Goal: Find contact information: Find contact information

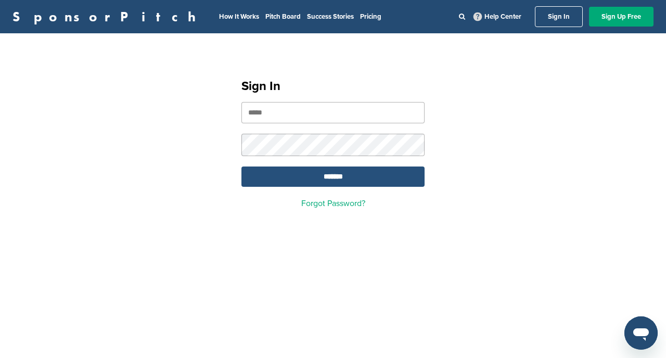
type input "**********"
click at [302, 172] on input "*******" at bounding box center [332, 176] width 183 height 20
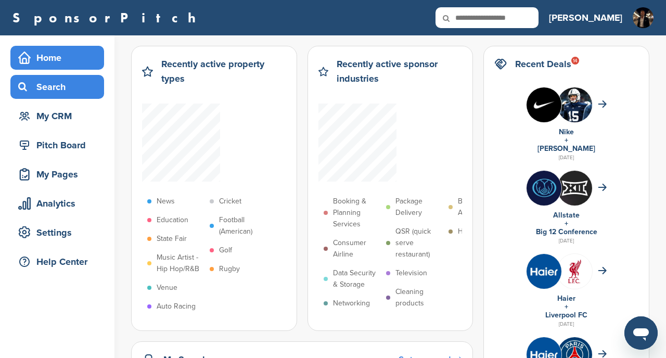
click at [66, 84] on div "Search" at bounding box center [60, 87] width 88 height 19
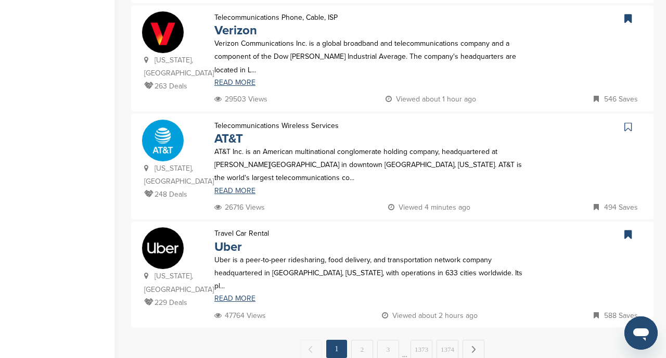
scroll to position [1048, 0]
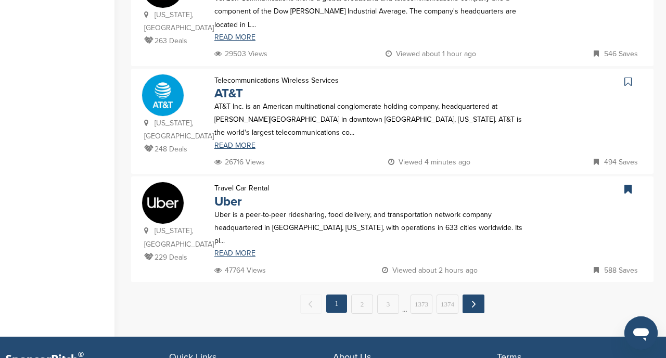
click at [471, 294] on link "Next →" at bounding box center [474, 303] width 22 height 19
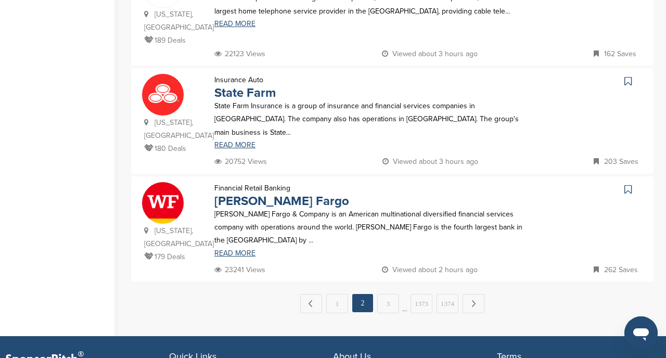
scroll to position [1063, 0]
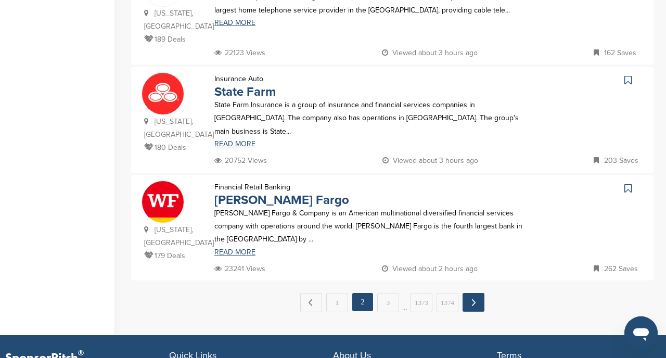
click at [473, 293] on link "Next →" at bounding box center [474, 302] width 22 height 19
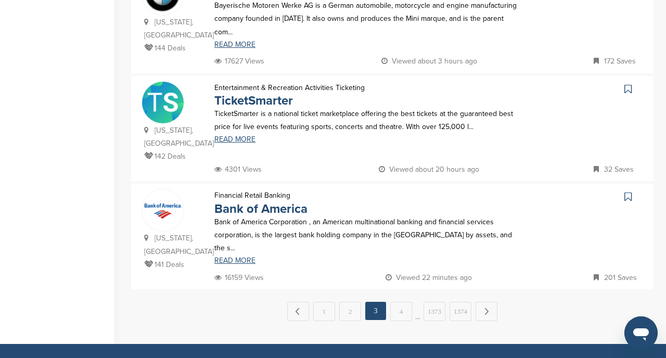
scroll to position [1042, 0]
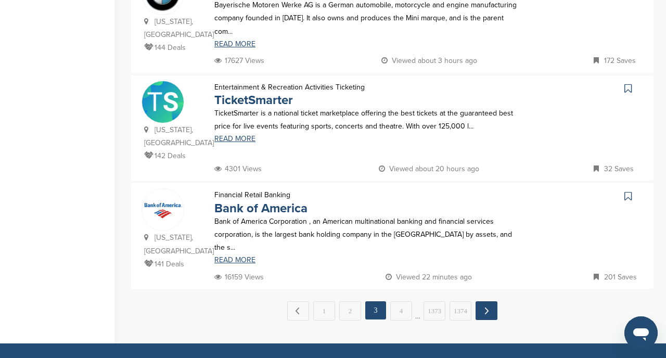
click at [487, 301] on link "Next →" at bounding box center [487, 310] width 22 height 19
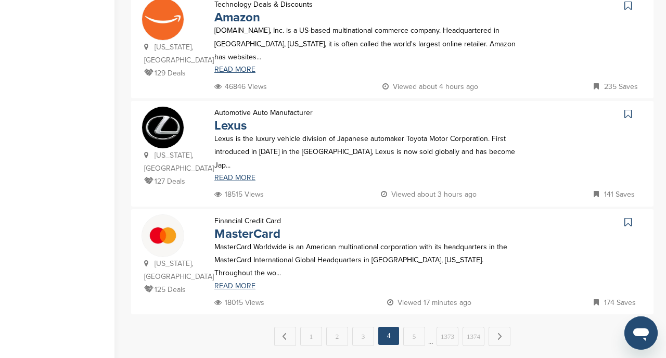
scroll to position [1031, 0]
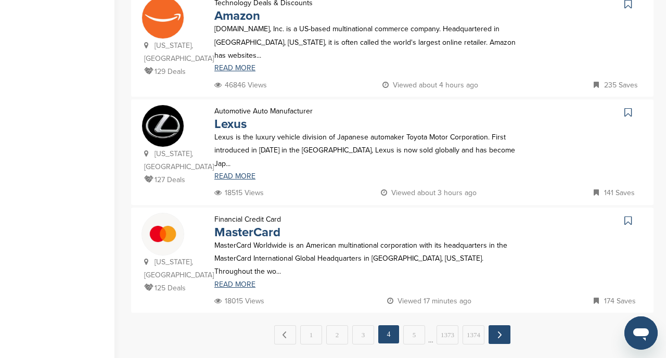
click at [502, 325] on link "Next →" at bounding box center [500, 334] width 22 height 19
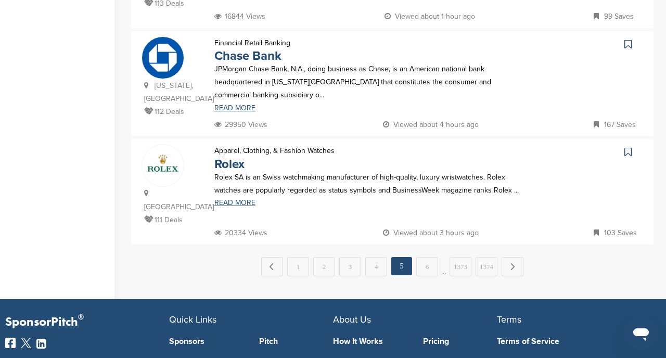
scroll to position [1089, 0]
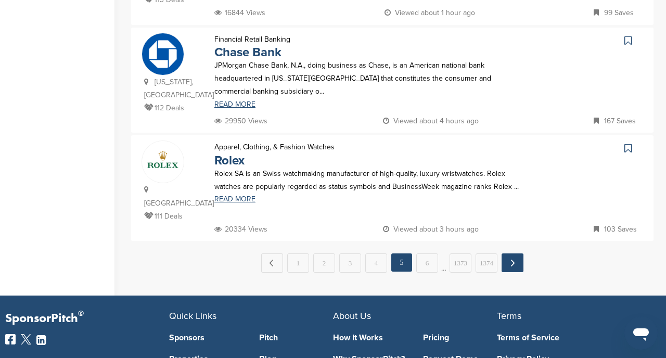
click at [509, 253] on link "Next →" at bounding box center [513, 262] width 22 height 19
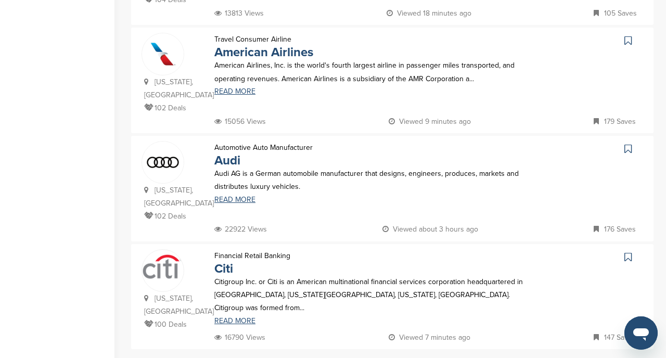
scroll to position [995, 0]
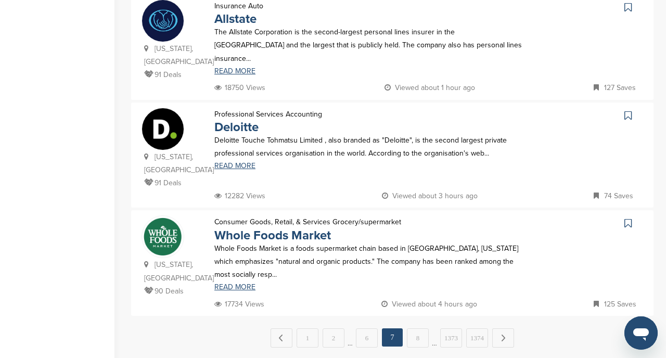
scroll to position [1016, 0]
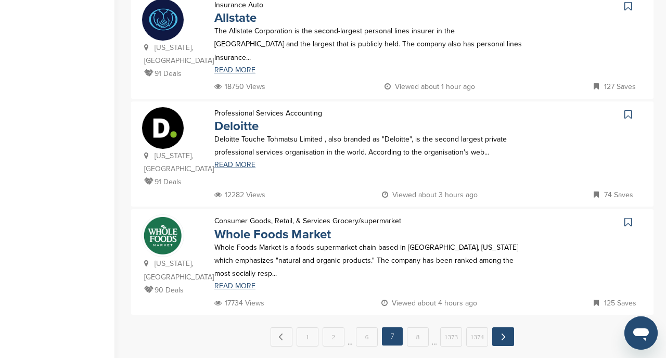
click at [503, 327] on link "Next →" at bounding box center [503, 336] width 22 height 19
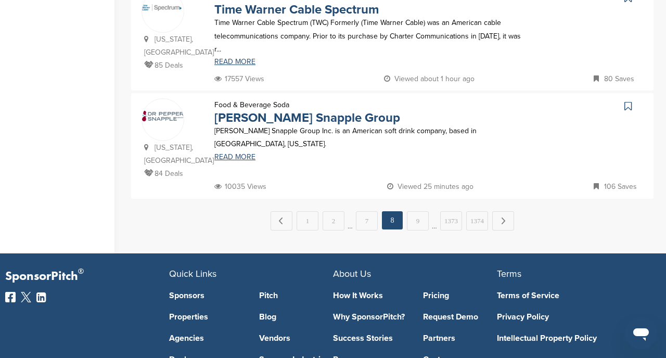
scroll to position [1127, 0]
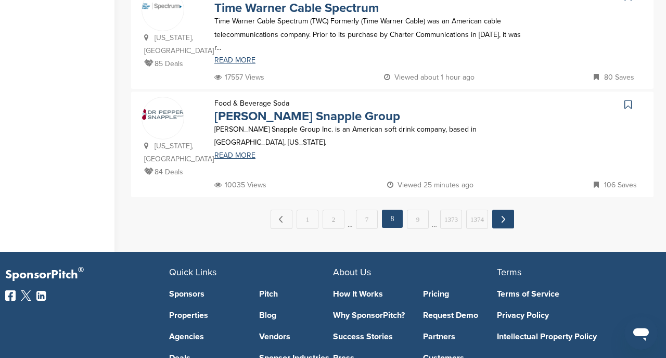
click at [507, 210] on link "Next →" at bounding box center [503, 219] width 22 height 19
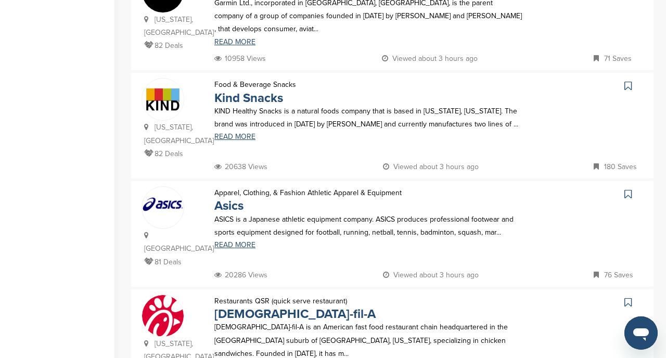
scroll to position [505, 0]
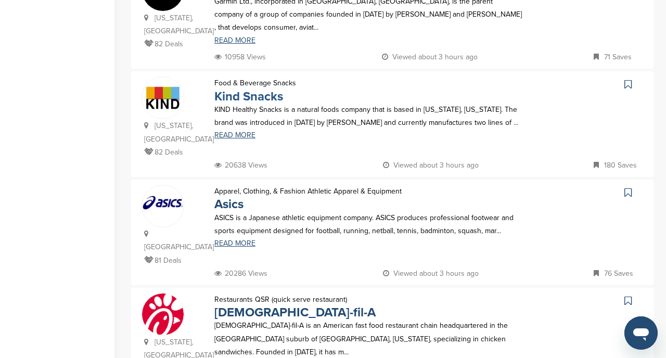
click at [278, 89] on link "Kind Snacks" at bounding box center [248, 96] width 69 height 15
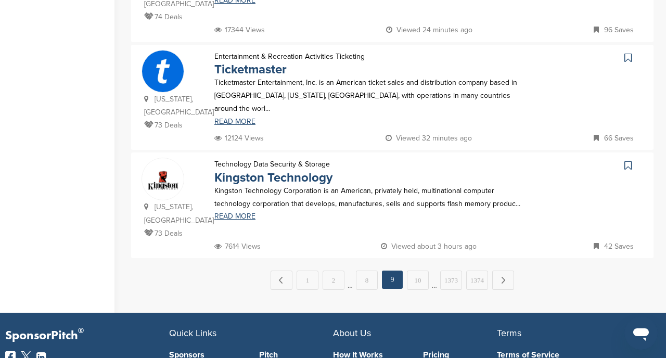
scroll to position [1078, 0]
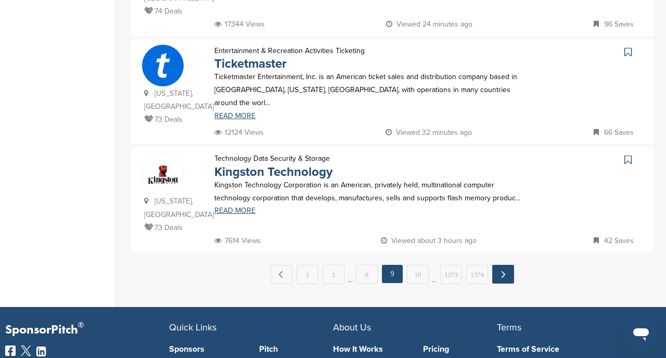
click at [502, 265] on link "Next →" at bounding box center [503, 274] width 22 height 19
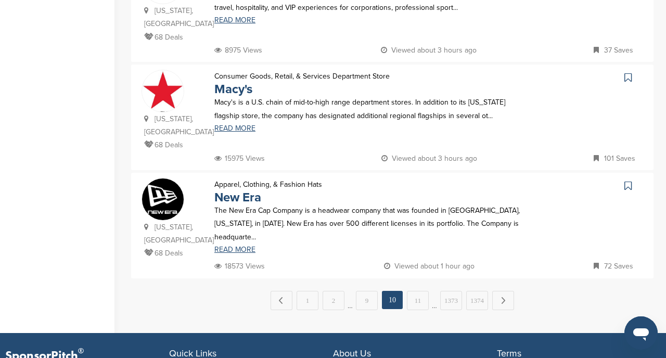
scroll to position [1046, 0]
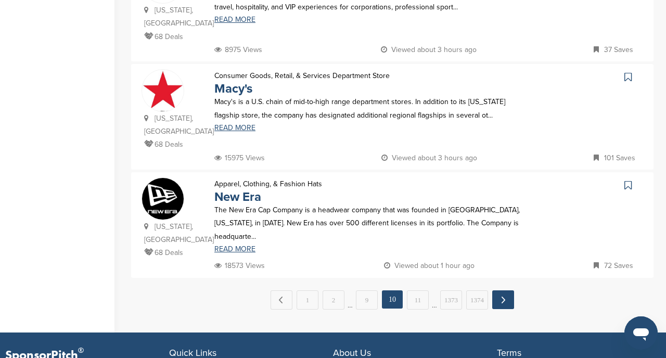
click at [498, 290] on link "Next →" at bounding box center [503, 299] width 22 height 19
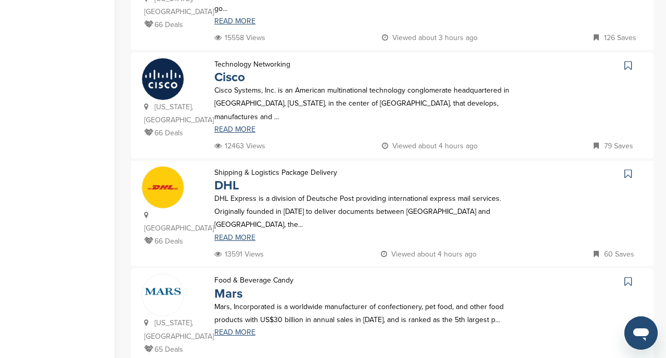
scroll to position [965, 0]
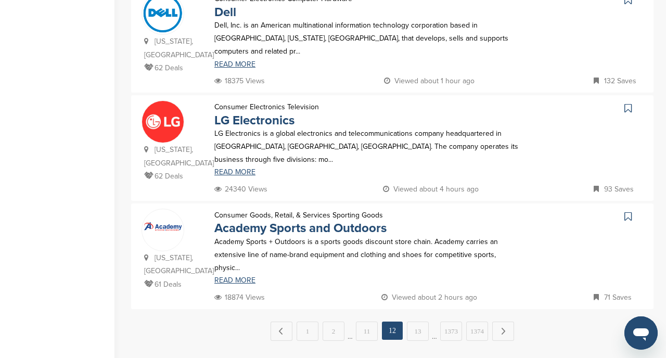
scroll to position [1010, 0]
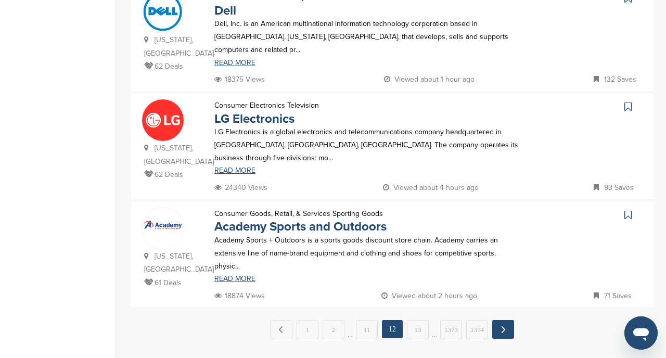
click at [504, 320] on link "Next →" at bounding box center [503, 329] width 22 height 19
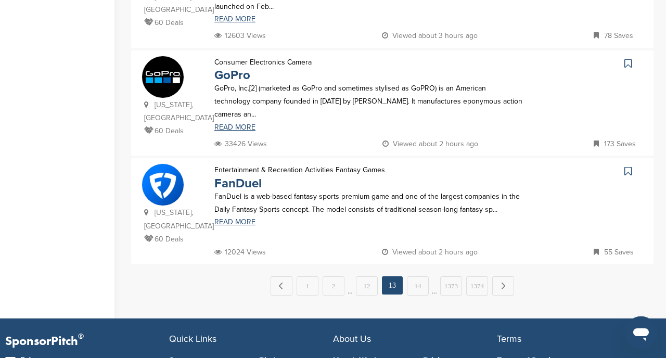
scroll to position [1067, 0]
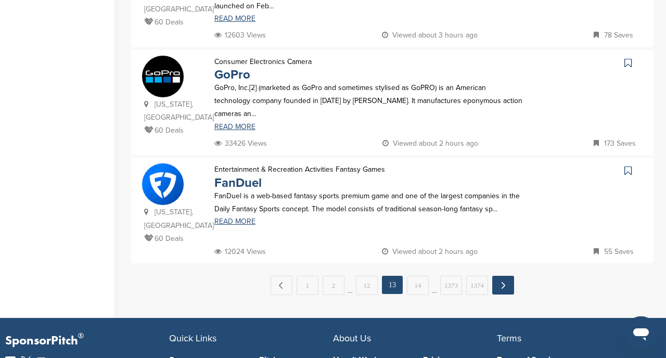
click at [504, 282] on link "Next →" at bounding box center [503, 285] width 22 height 19
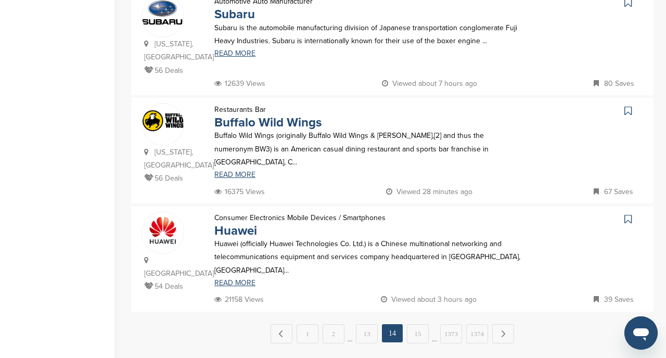
scroll to position [1014, 0]
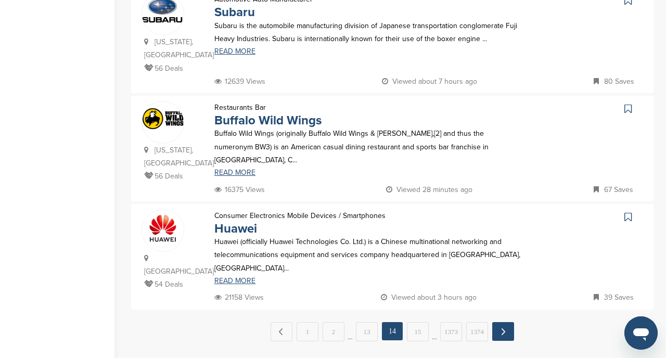
click at [507, 322] on link "Next →" at bounding box center [503, 331] width 22 height 19
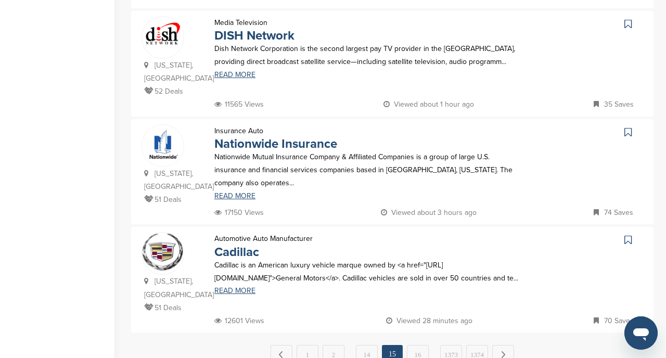
scroll to position [1001, 0]
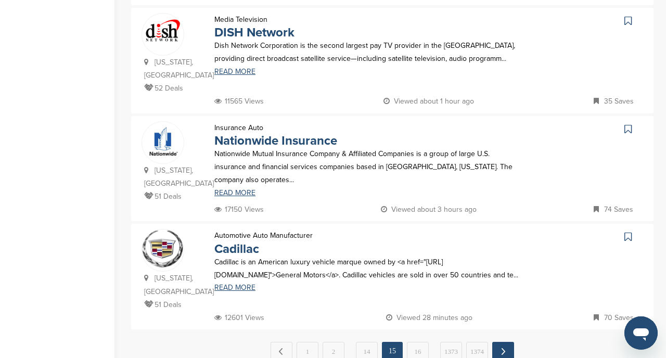
click at [501, 342] on link "Next →" at bounding box center [503, 351] width 22 height 19
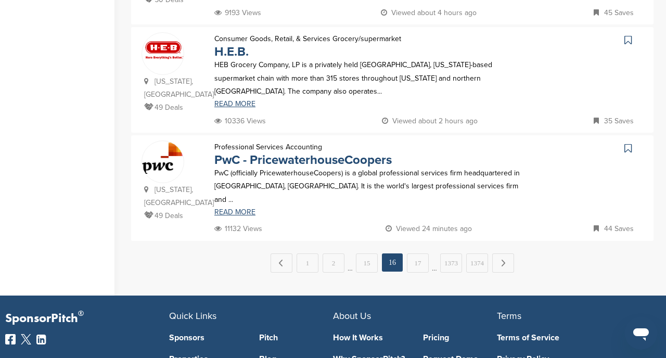
scroll to position [1094, 0]
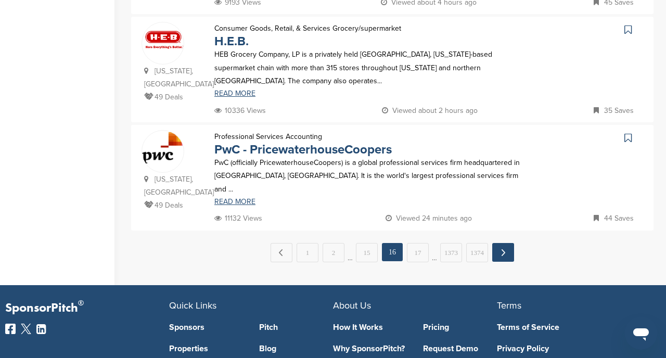
click at [506, 243] on link "Next →" at bounding box center [503, 252] width 22 height 19
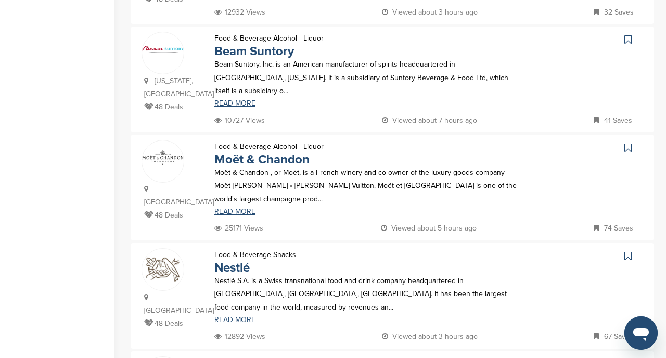
scroll to position [768, 0]
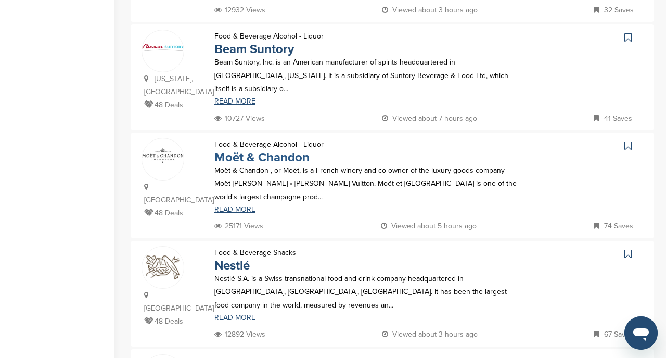
click at [285, 150] on link "Moët & Chandon" at bounding box center [261, 157] width 95 height 15
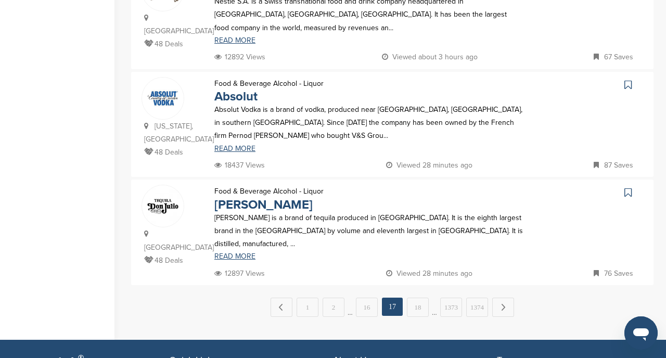
scroll to position [1046, 0]
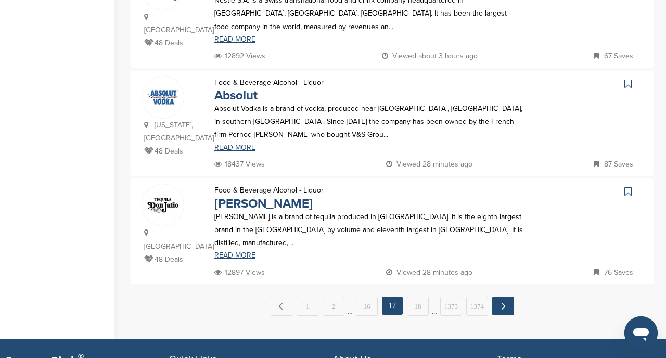
click at [500, 297] on link "Next →" at bounding box center [503, 306] width 22 height 19
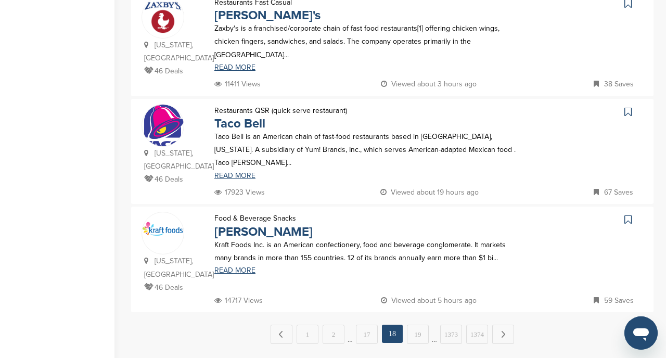
scroll to position [1025, 0]
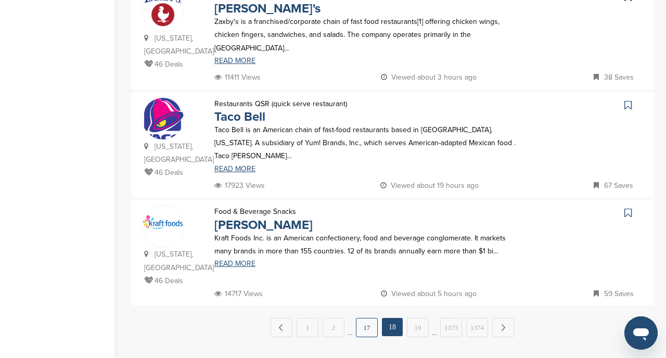
click at [358, 318] on link "17" at bounding box center [367, 327] width 22 height 19
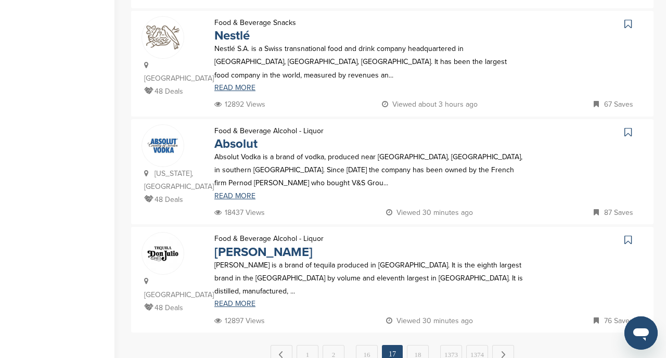
scroll to position [994, 0]
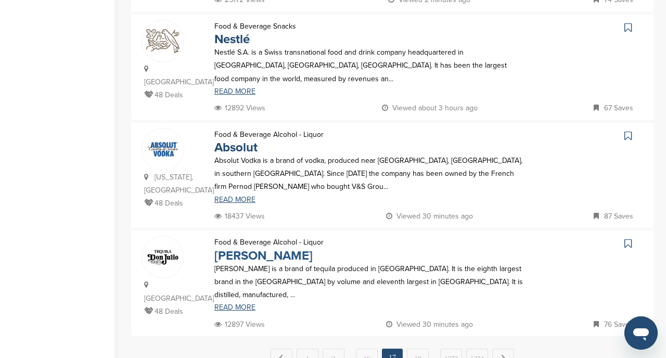
click at [287, 248] on link "[PERSON_NAME]" at bounding box center [263, 255] width 98 height 15
click at [504, 349] on link "Next →" at bounding box center [503, 358] width 22 height 19
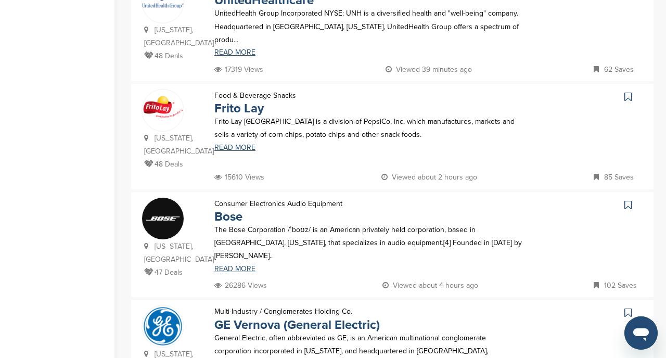
scroll to position [0, 0]
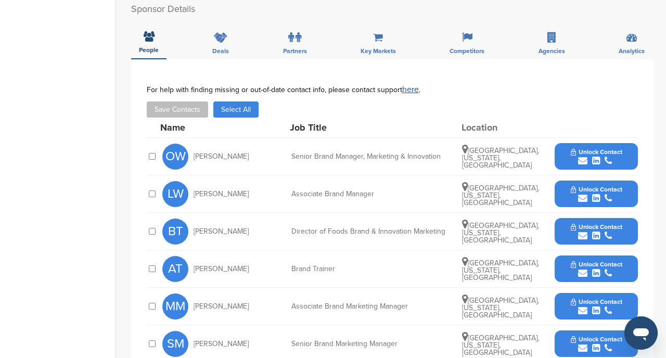
scroll to position [348, 0]
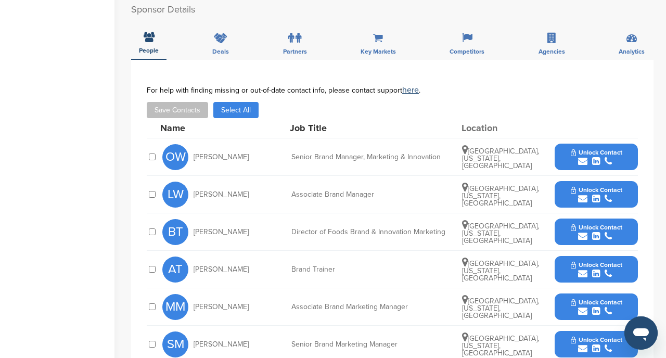
click at [602, 149] on span "Unlock Contact" at bounding box center [597, 152] width 52 height 7
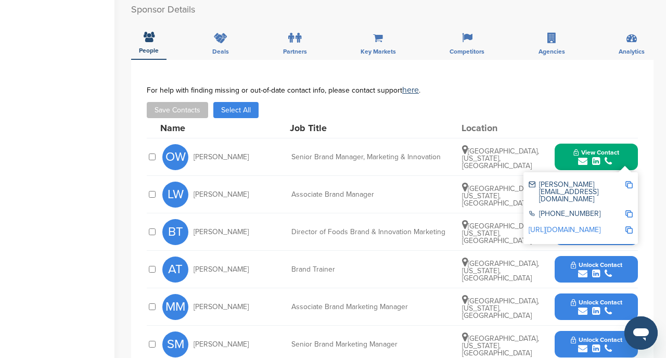
click at [630, 181] on img at bounding box center [628, 184] width 7 height 7
click at [558, 102] on div "Save Contacts Select All" at bounding box center [392, 110] width 491 height 16
click at [653, 206] on div "**********" at bounding box center [392, 303] width 522 height 487
click at [585, 157] on icon "submit" at bounding box center [582, 161] width 9 height 9
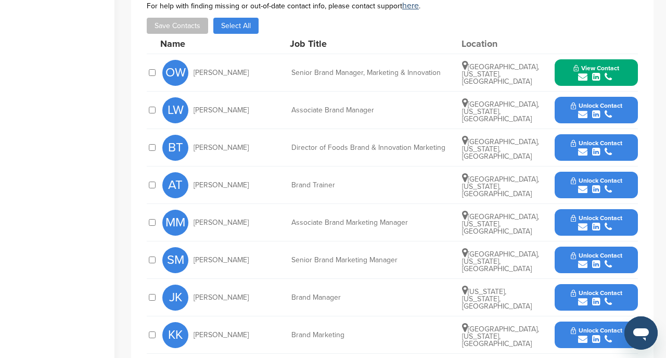
scroll to position [433, 0]
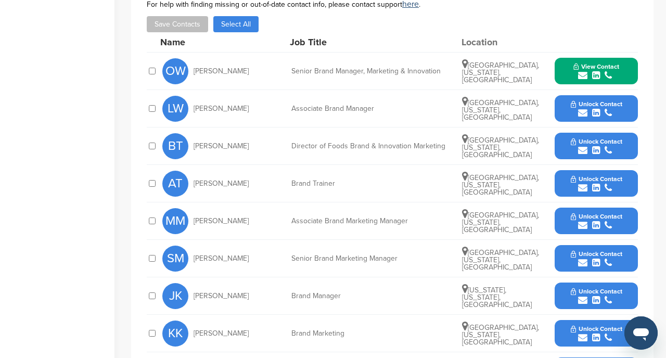
click at [592, 258] on icon "submit" at bounding box center [596, 262] width 8 height 9
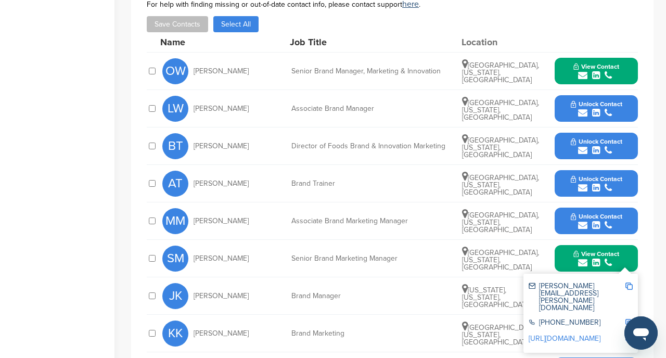
click at [628, 282] on img at bounding box center [628, 285] width 7 height 7
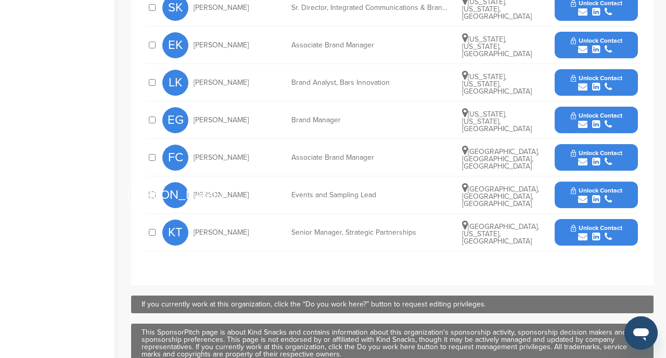
scroll to position [559, 0]
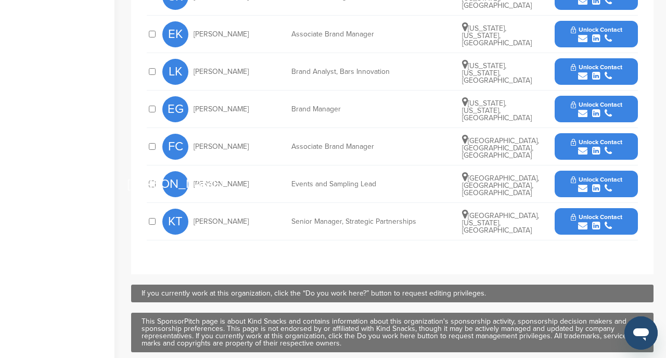
click at [598, 224] on icon "submit" at bounding box center [596, 225] width 8 height 9
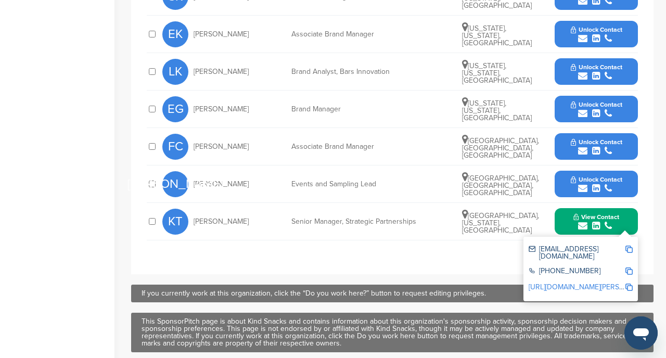
click at [630, 247] on img at bounding box center [628, 249] width 7 height 7
click at [594, 109] on icon "submit" at bounding box center [596, 113] width 8 height 9
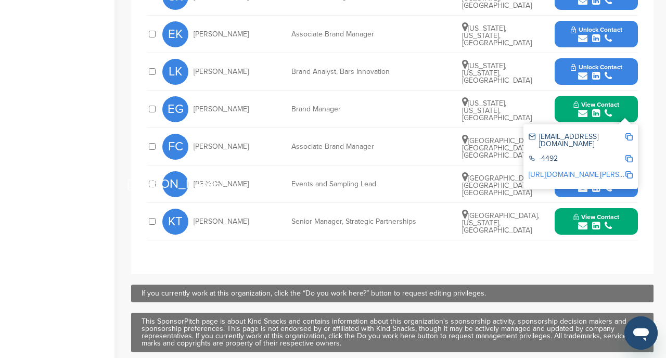
click at [627, 135] on img at bounding box center [628, 136] width 7 height 7
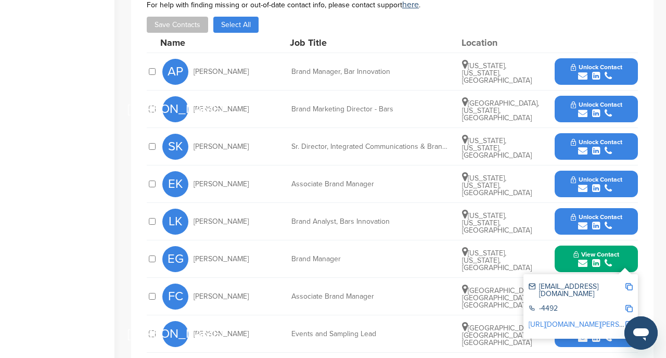
scroll to position [407, 0]
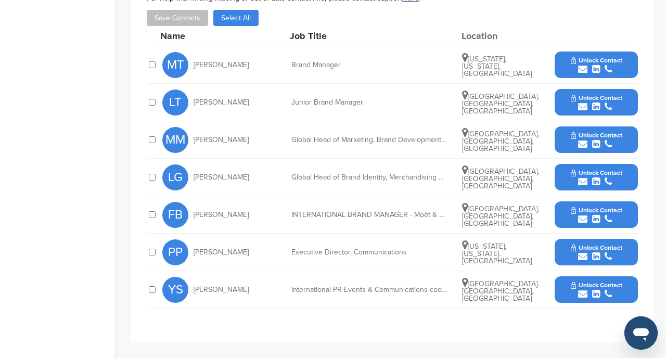
scroll to position [378, 0]
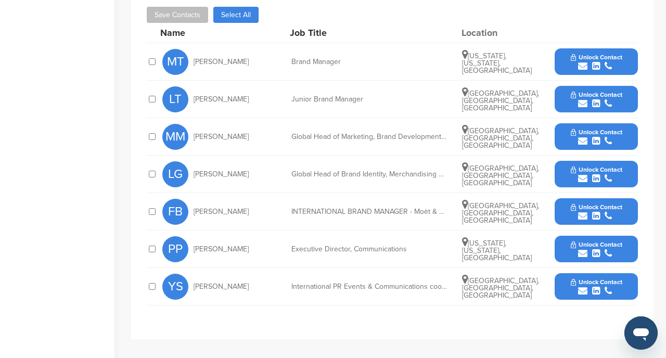
click at [623, 49] on button "Unlock Contact" at bounding box center [596, 61] width 76 height 31
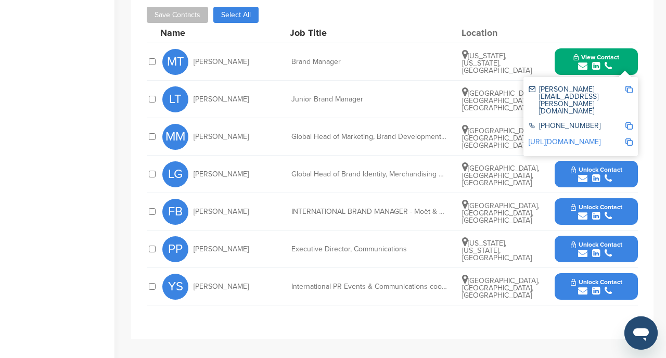
click at [631, 86] on img at bounding box center [628, 89] width 7 height 7
